Goal: Task Accomplishment & Management: Manage account settings

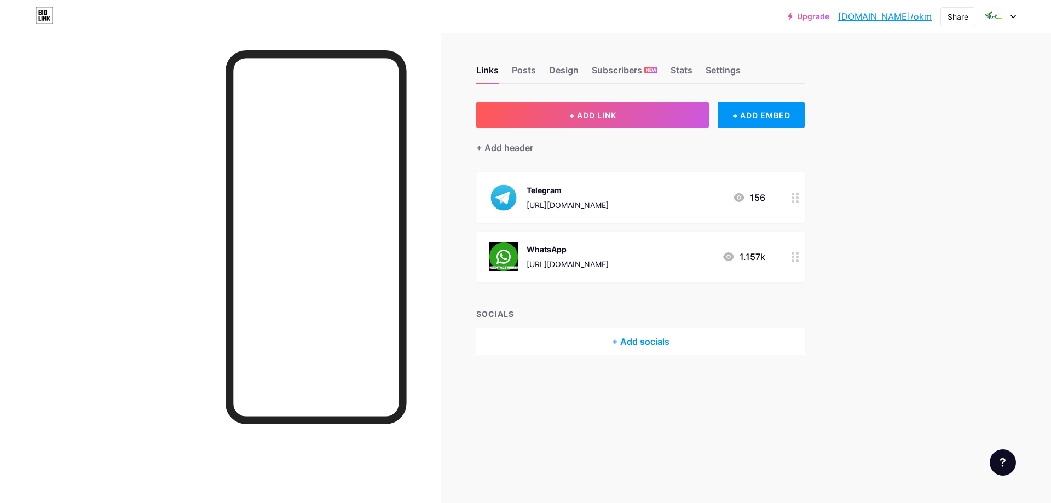
click at [644, 252] on div "WhatsApp [URL][DOMAIN_NAME] 1.157k" at bounding box center [627, 256] width 276 height 28
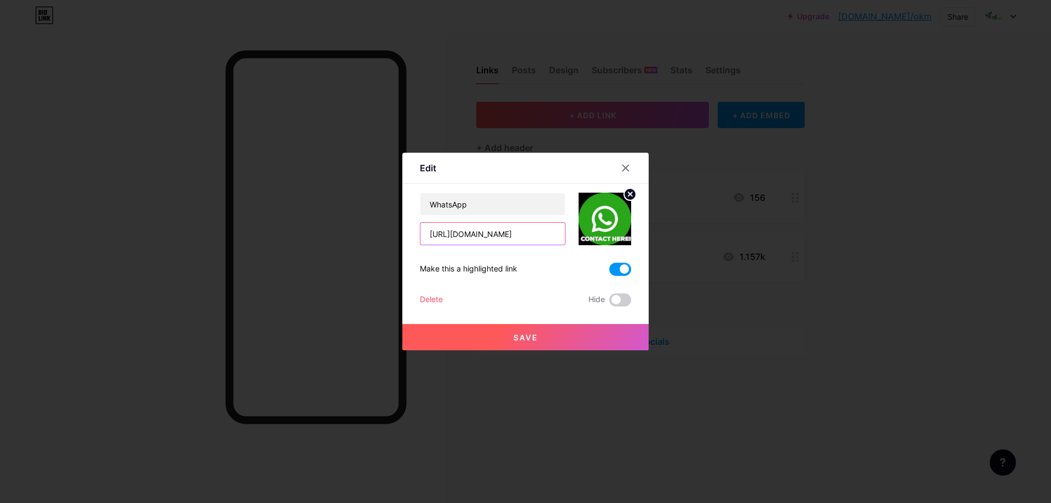
drag, startPoint x: 479, startPoint y: 233, endPoint x: 532, endPoint y: 230, distance: 53.2
click at [532, 230] on input "[URL][DOMAIN_NAME]" at bounding box center [492, 234] width 144 height 22
paste input "63 9106092977"
click at [490, 234] on input "[URL][DOMAIN_NAME] 9106092977" at bounding box center [492, 234] width 144 height 22
type input "[URL][DOMAIN_NAME]"
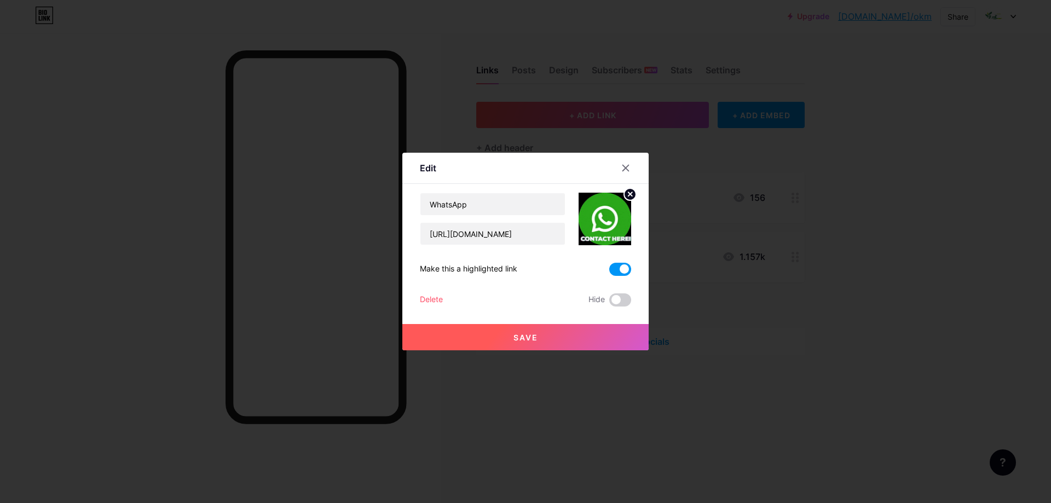
click at [528, 337] on span "Save" at bounding box center [525, 337] width 25 height 9
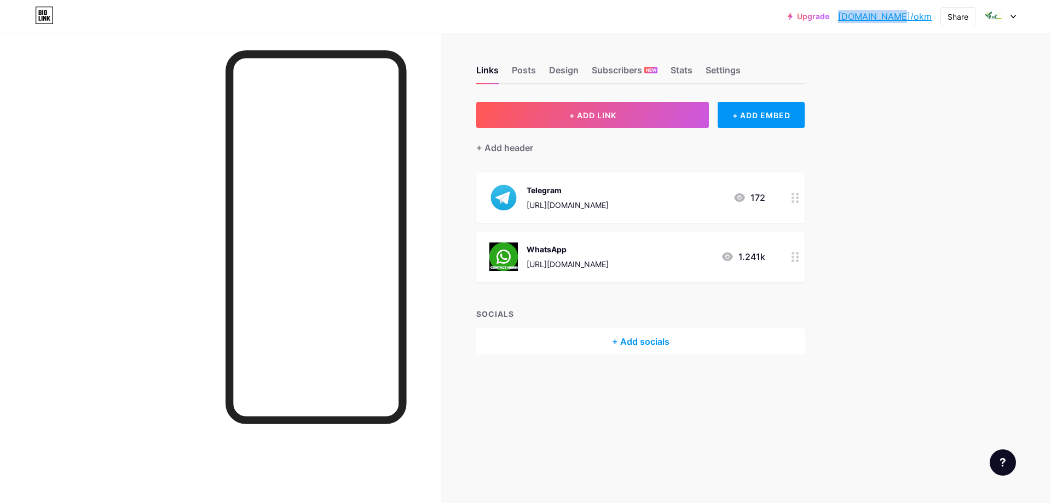
drag, startPoint x: 879, startPoint y: 11, endPoint x: 934, endPoint y: 15, distance: 55.4
click at [934, 15] on div "Upgrade [DOMAIN_NAME]/okm [DOMAIN_NAME]/okm Share Switch accounts Préstamos [DO…" at bounding box center [902, 17] width 228 height 20
click at [580, 262] on div "[URL][DOMAIN_NAME]" at bounding box center [567, 263] width 82 height 11
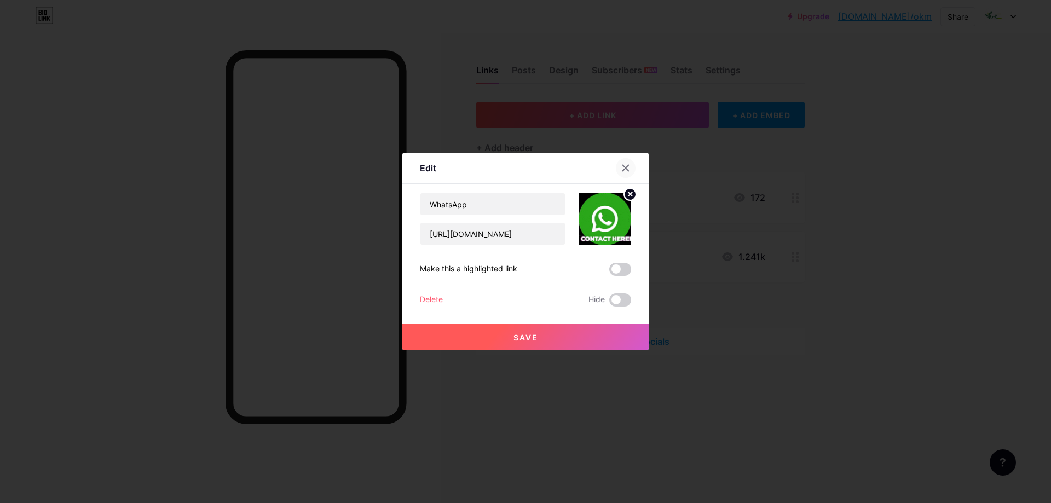
click at [627, 168] on div at bounding box center [626, 168] width 20 height 20
